Goal: Book appointment/travel/reservation

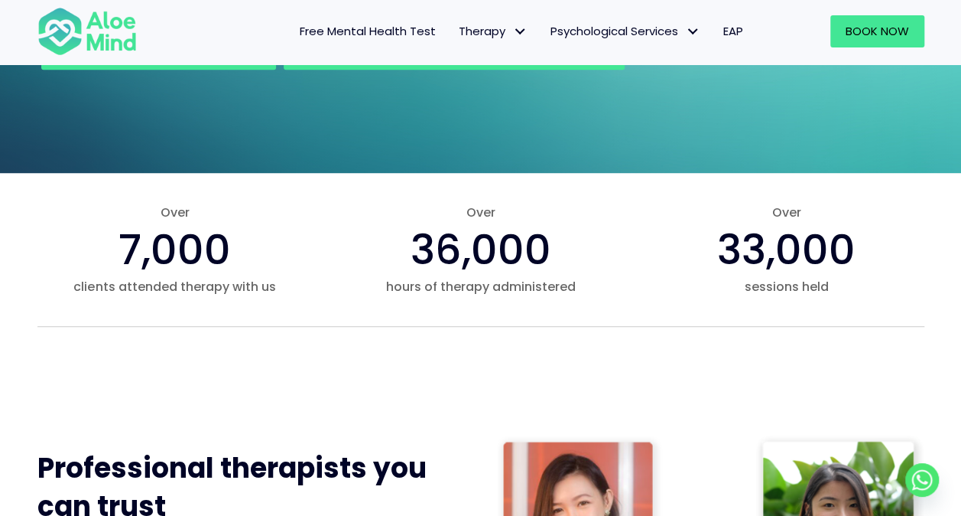
scroll to position [765, 0]
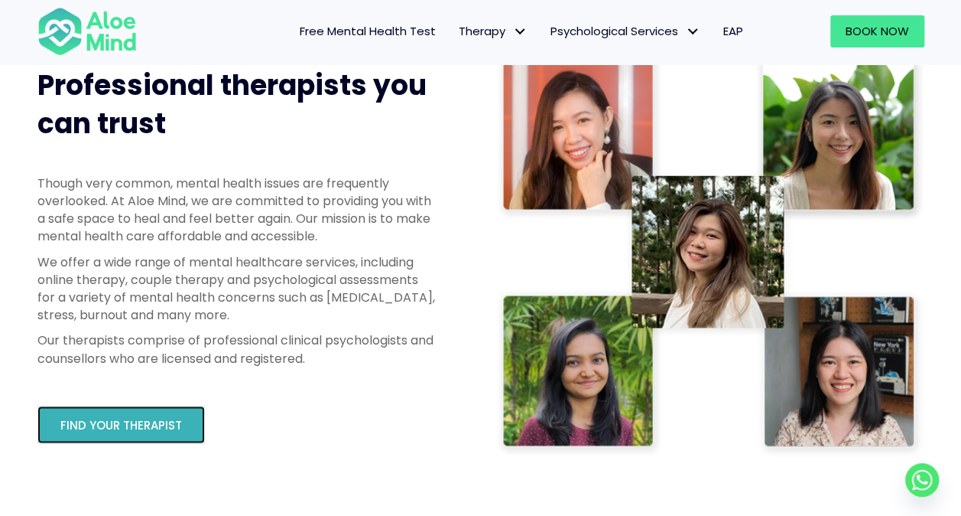
click at [153, 421] on span "Find your therapist" at bounding box center [121, 425] width 122 height 16
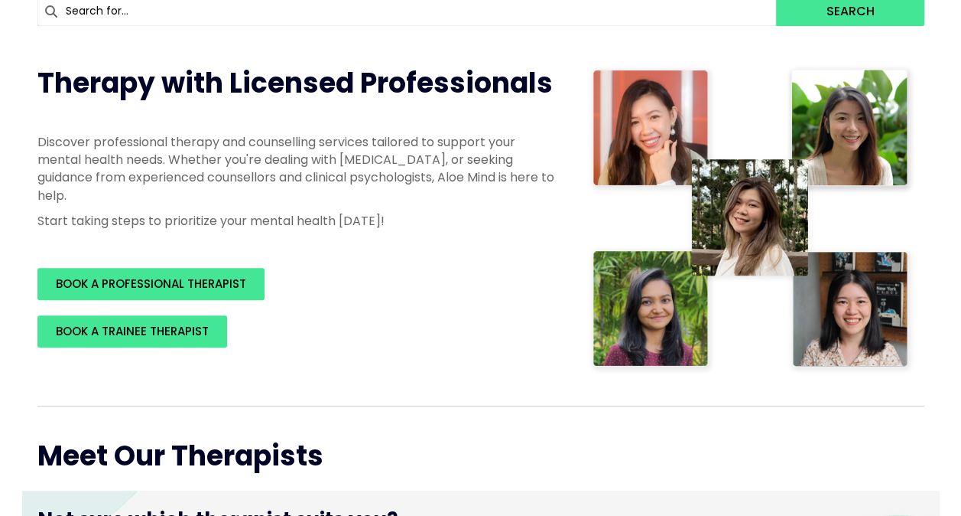
scroll to position [306, 0]
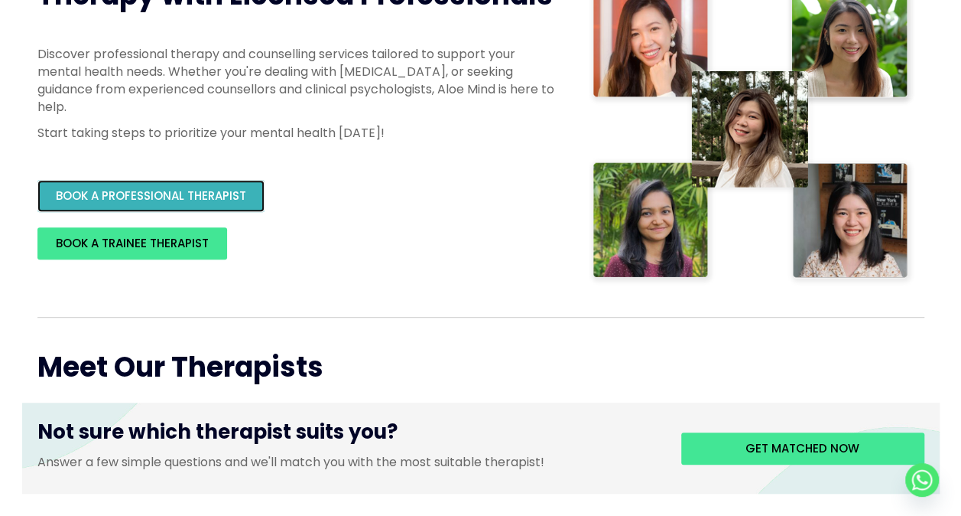
click at [224, 196] on span "BOOK A PROFESSIONAL THERAPIST" at bounding box center [151, 195] width 190 height 16
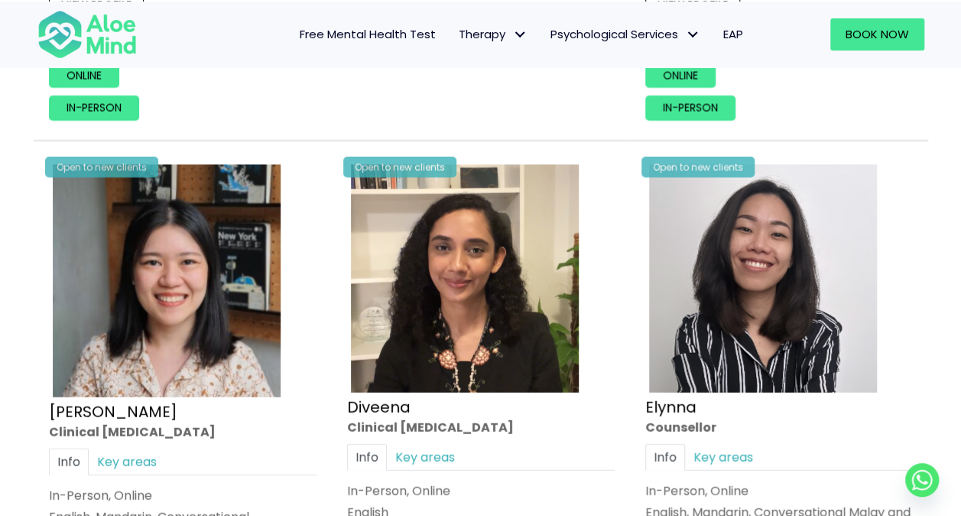
scroll to position [1989, 0]
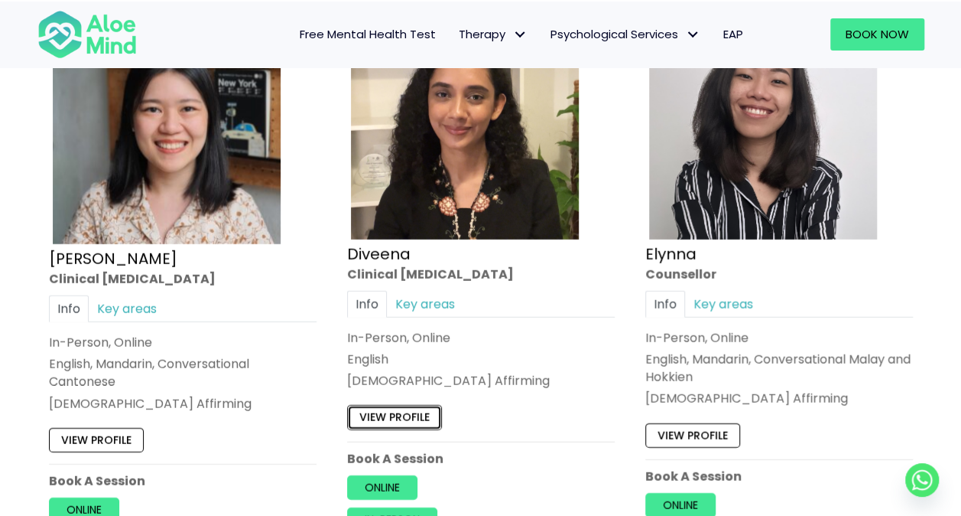
click at [408, 407] on link "View profile" at bounding box center [394, 417] width 95 height 24
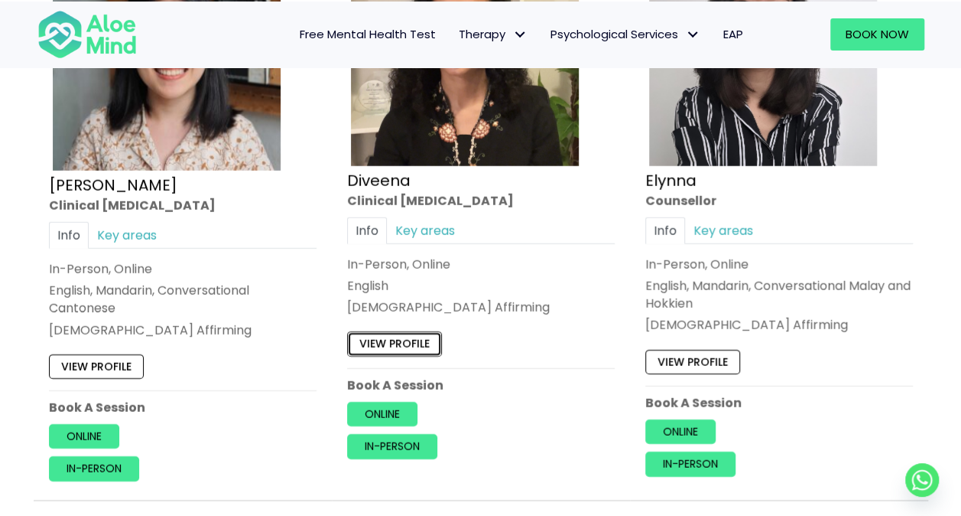
scroll to position [2142, 0]
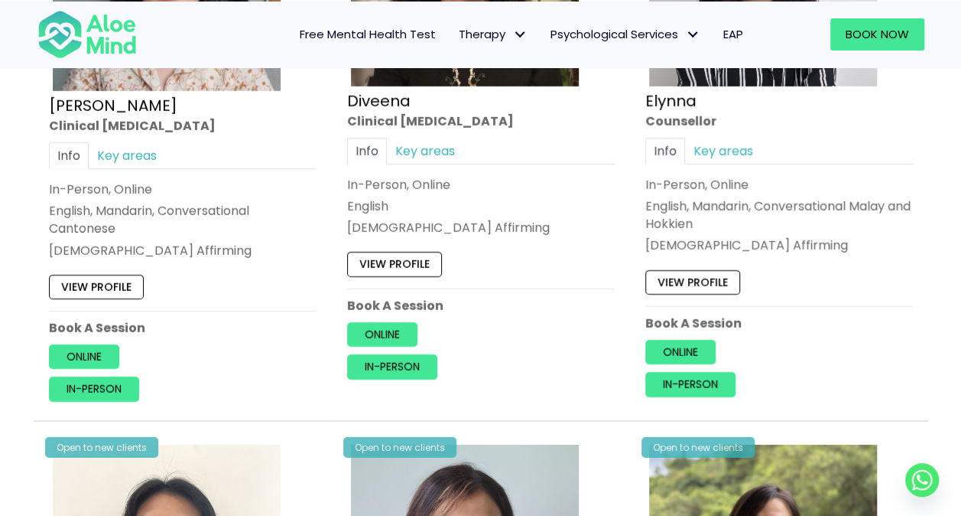
click at [104, 293] on div "Open to new clients Chen Wen Clinical psychologist Info Key areas In-Person, On…" at bounding box center [182, 128] width 291 height 570
click at [104, 281] on link "View profile" at bounding box center [96, 286] width 95 height 24
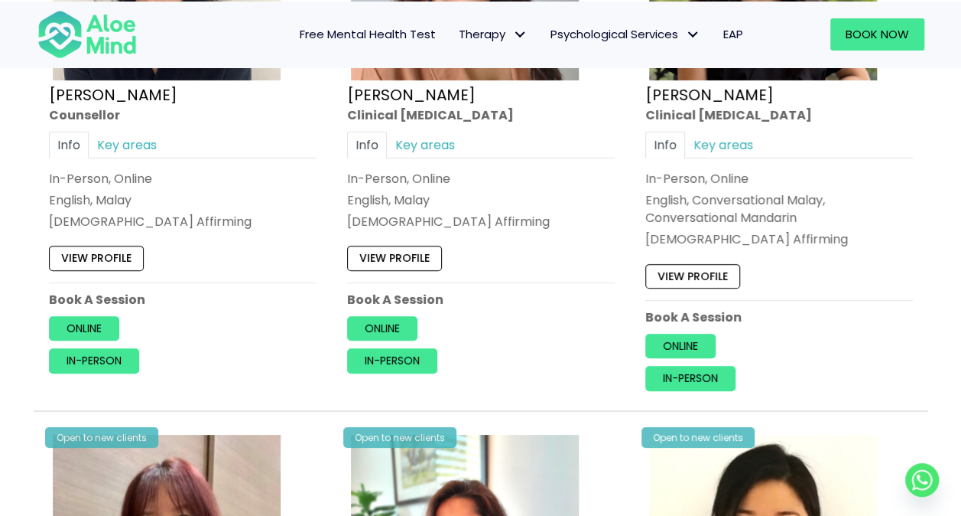
scroll to position [2830, 0]
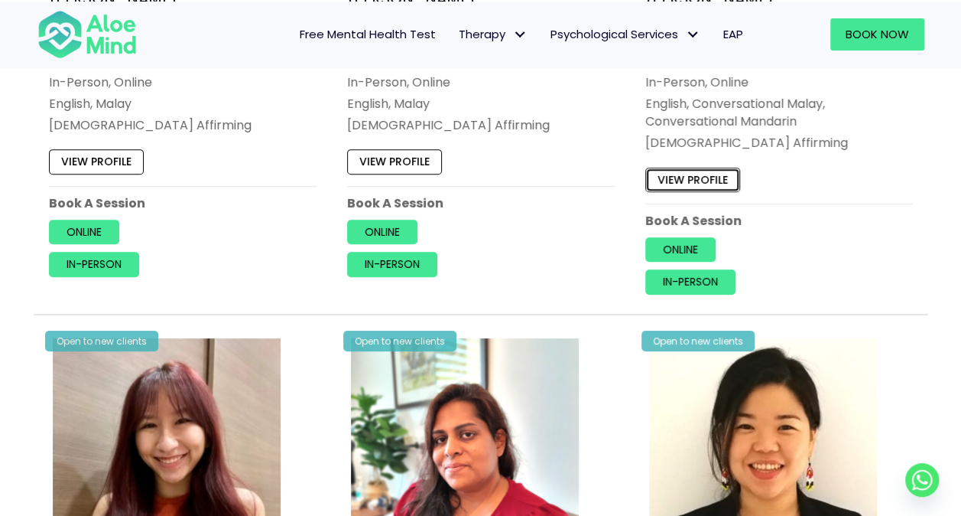
click at [713, 174] on link "View profile" at bounding box center [693, 180] width 95 height 24
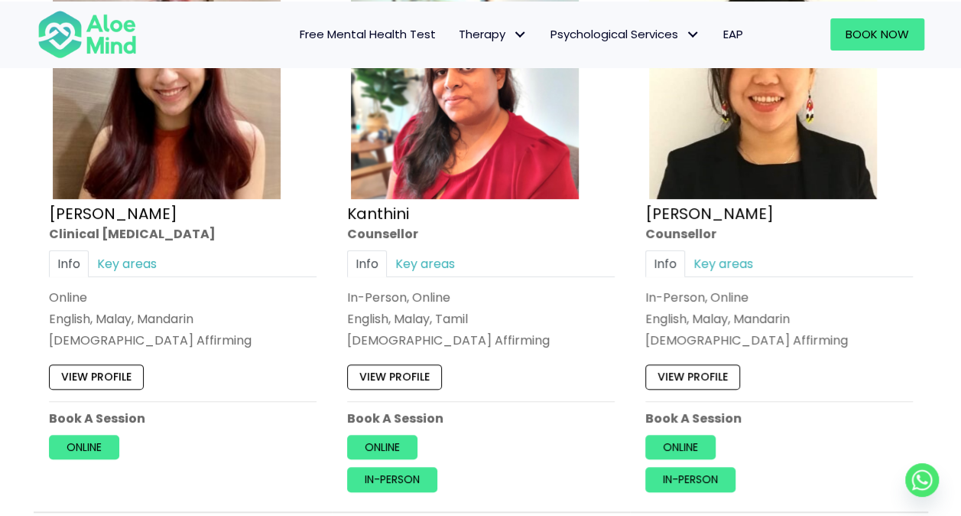
scroll to position [3289, 0]
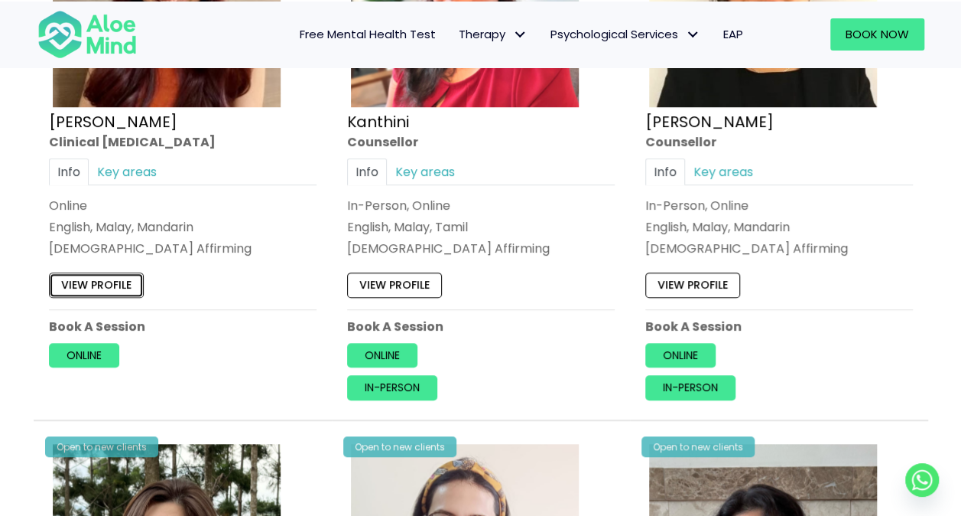
click at [112, 278] on link "View profile" at bounding box center [96, 285] width 95 height 24
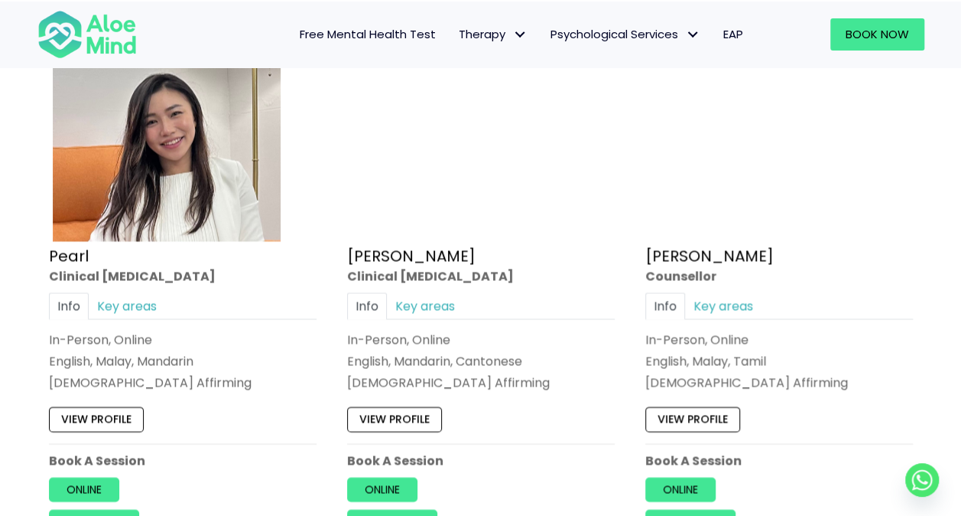
scroll to position [4436, 0]
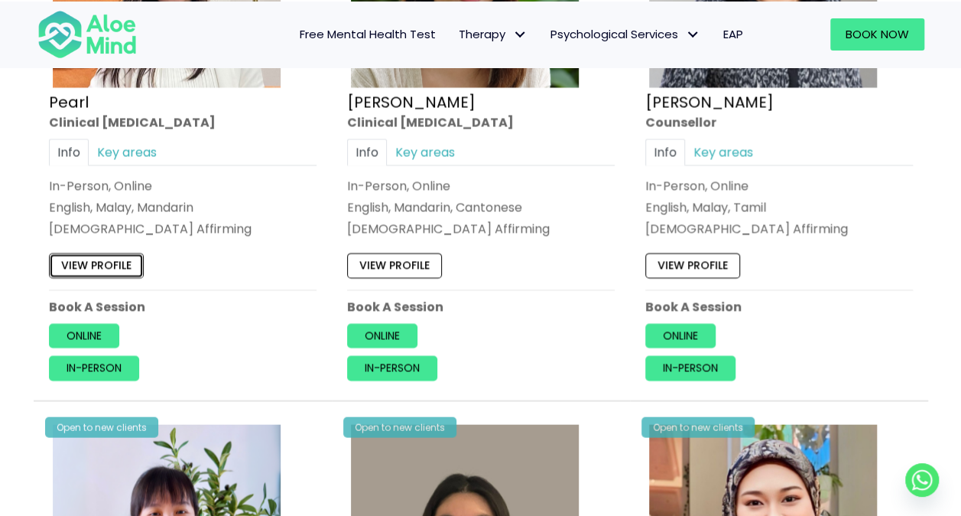
click at [86, 255] on link "View profile" at bounding box center [96, 266] width 95 height 24
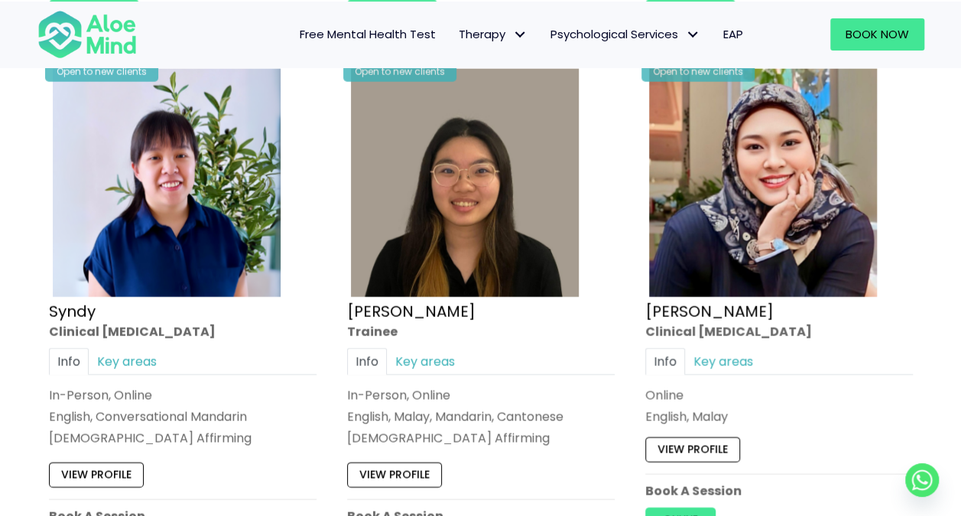
scroll to position [4895, 0]
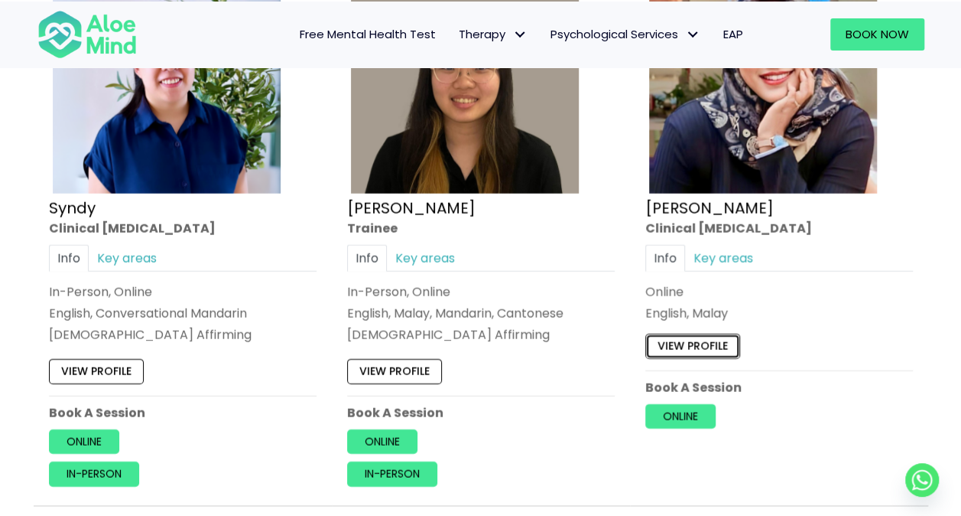
click at [696, 333] on link "View profile" at bounding box center [693, 345] width 95 height 24
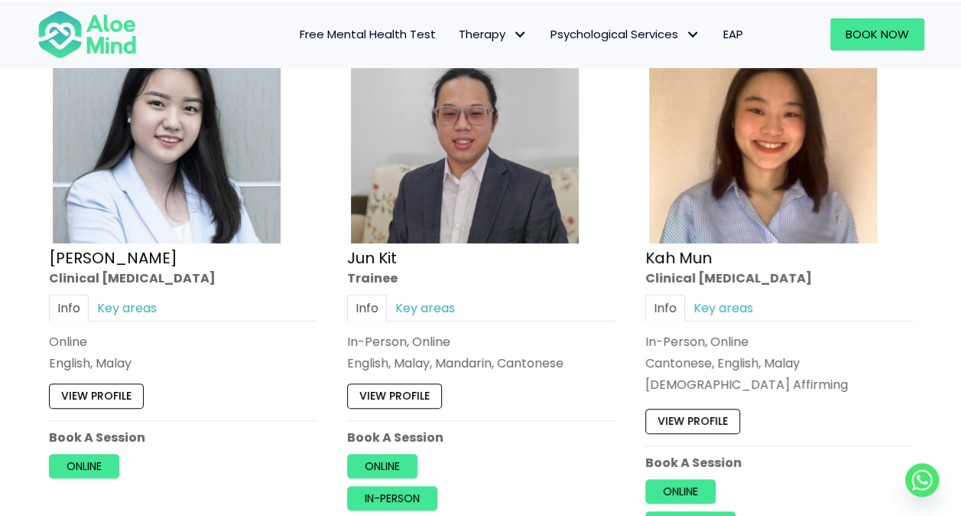
scroll to position [5507, 0]
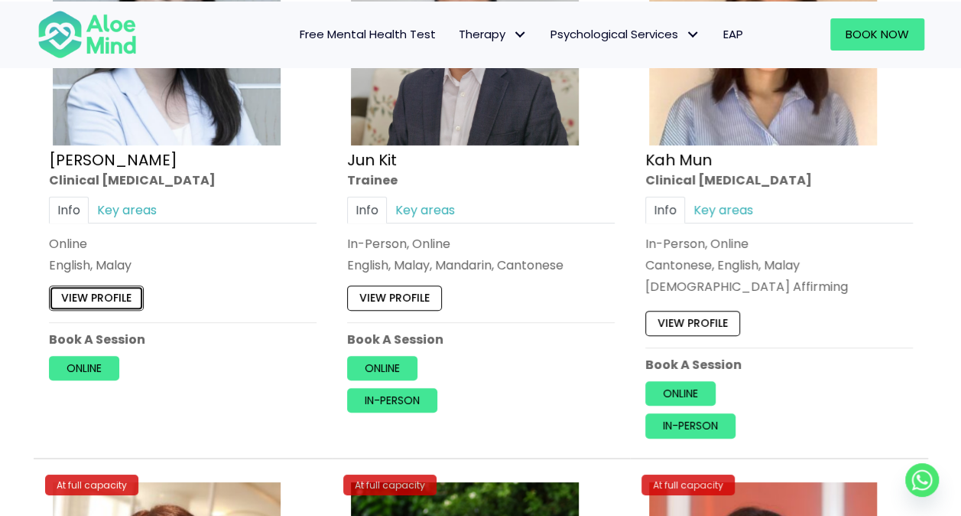
click at [50, 285] on link "View profile" at bounding box center [96, 297] width 95 height 24
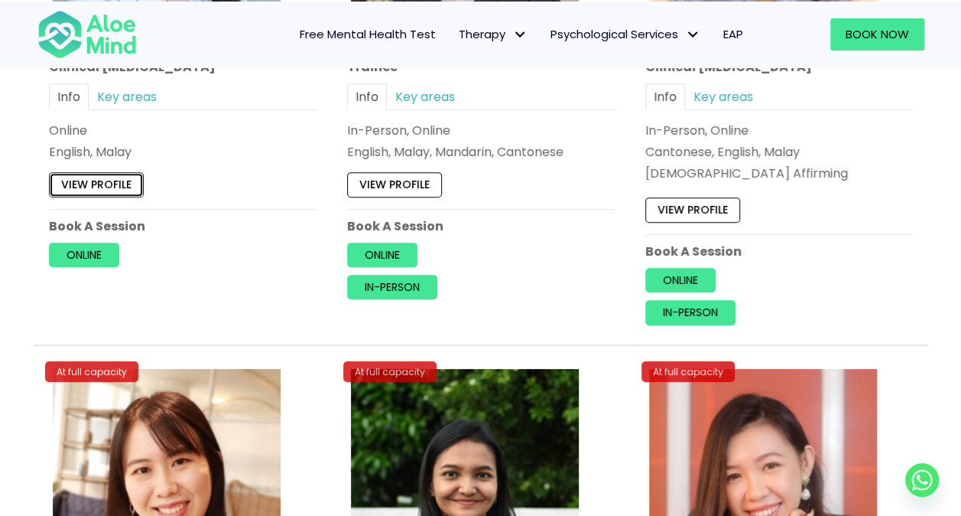
scroll to position [5660, 0]
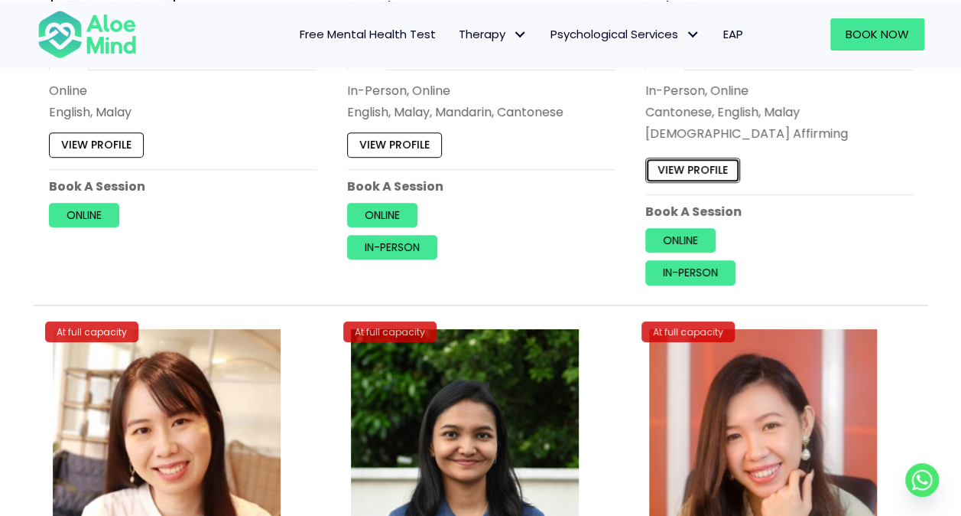
click at [708, 158] on link "View profile" at bounding box center [693, 170] width 95 height 24
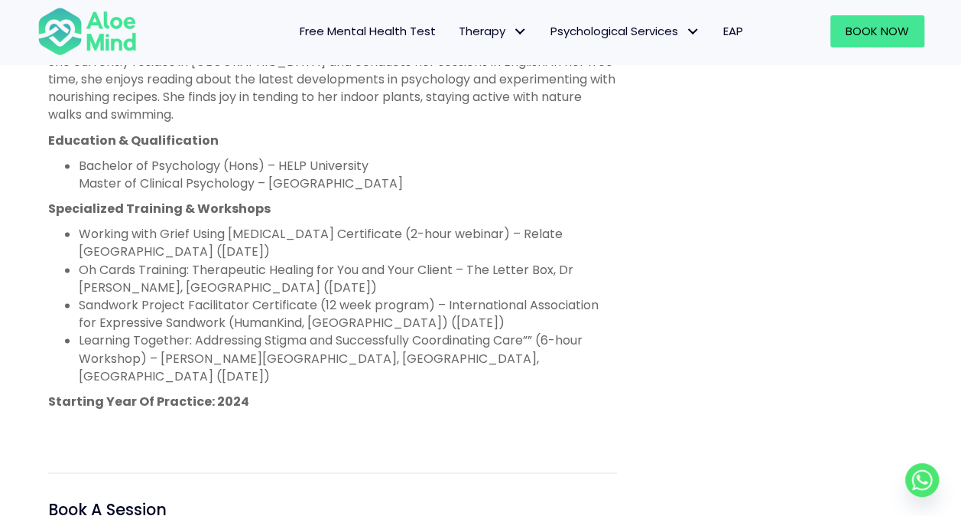
scroll to position [1071, 0]
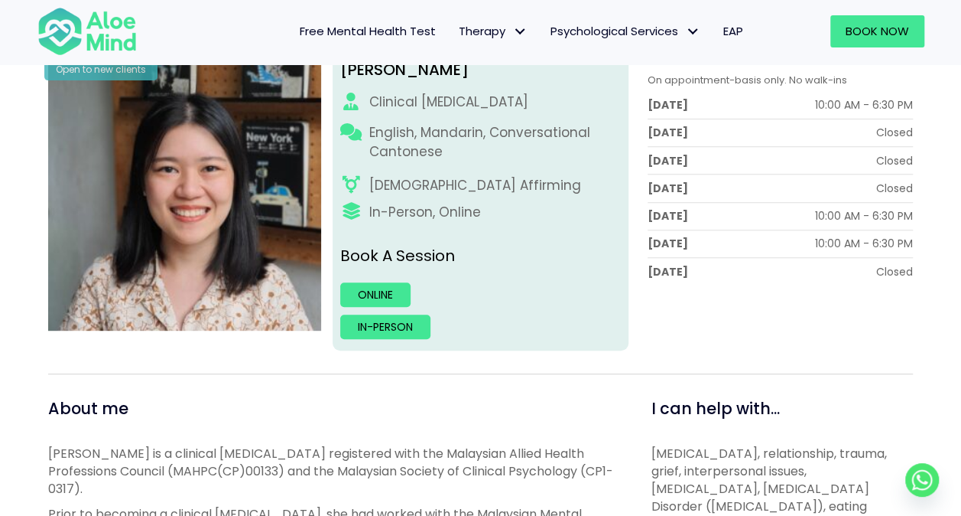
scroll to position [306, 0]
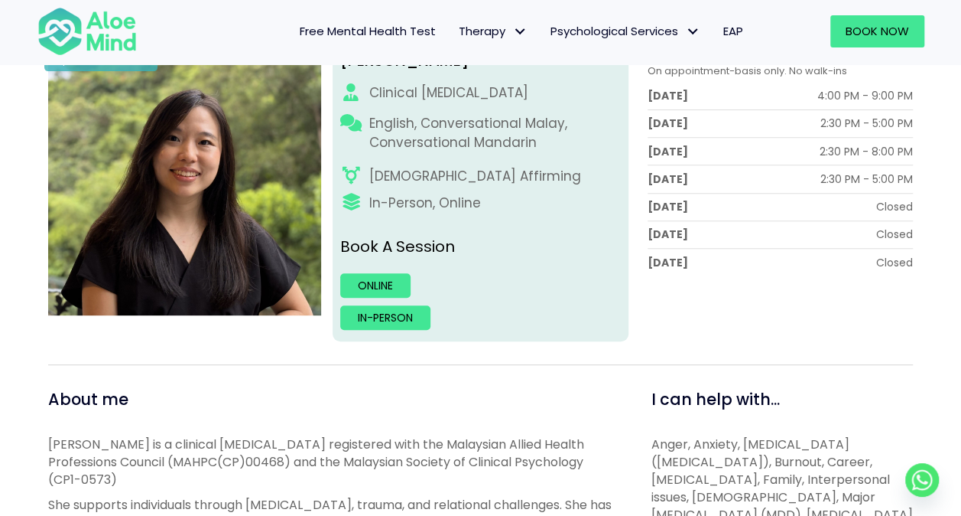
scroll to position [229, 0]
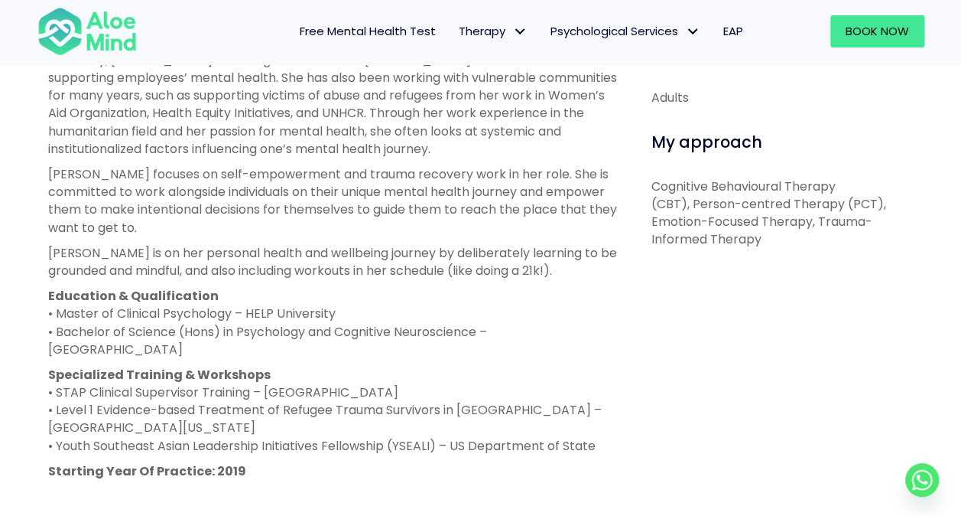
scroll to position [535, 0]
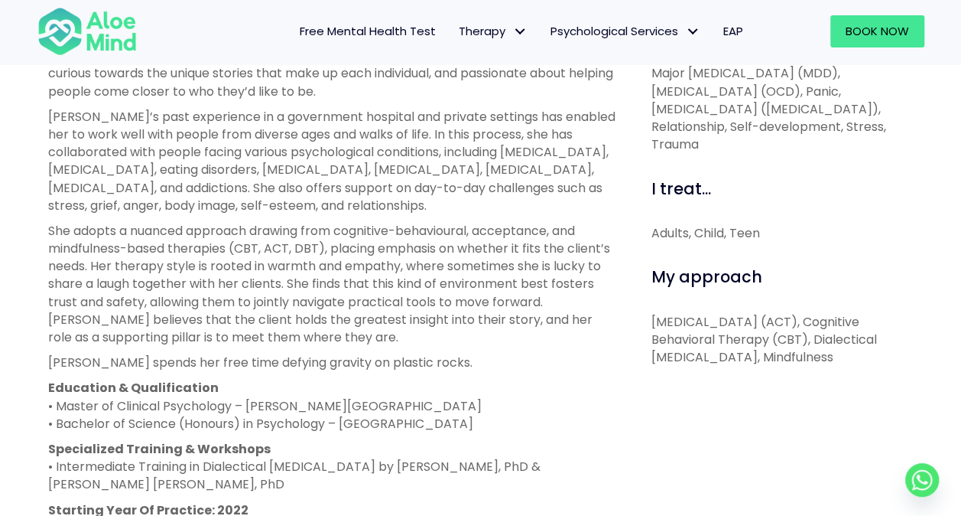
scroll to position [765, 0]
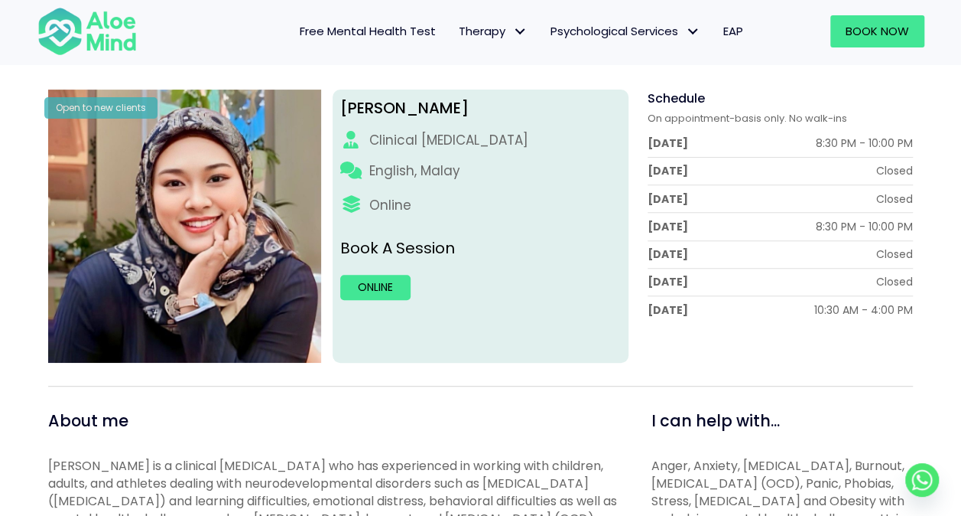
scroll to position [153, 0]
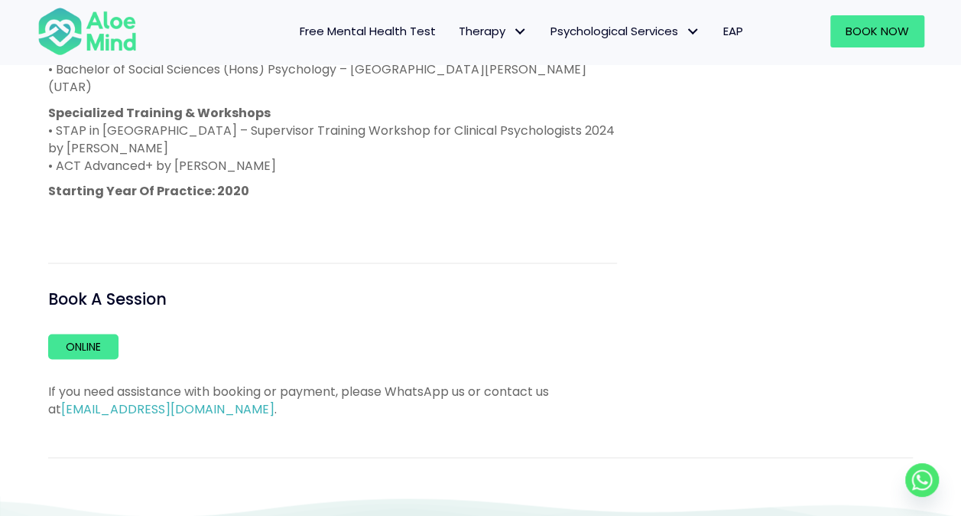
scroll to position [1071, 0]
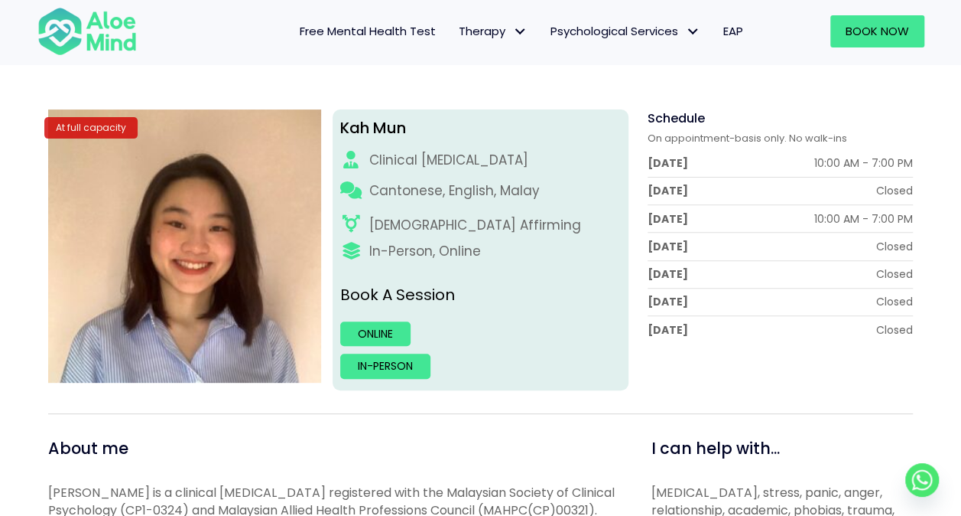
scroll to position [153, 0]
